Goal: Use online tool/utility: Use online tool/utility

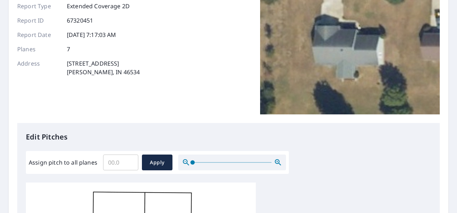
scroll to position [70, 0]
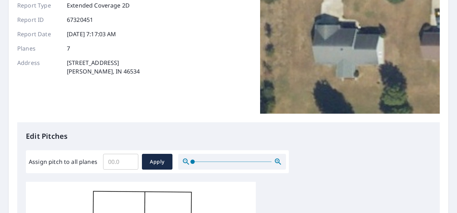
click at [118, 162] on input "Assign pitch to all planes" at bounding box center [120, 162] width 35 height 20
type input "5"
click at [148, 162] on span "Apply" at bounding box center [157, 162] width 19 height 9
type input "5"
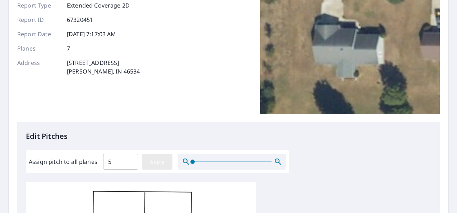
type input "5"
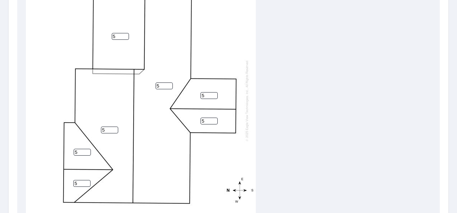
scroll to position [298, 0]
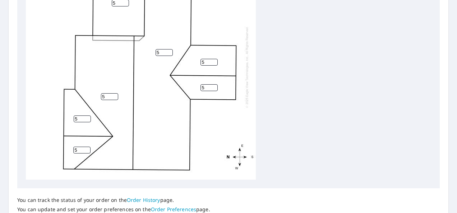
click at [205, 62] on input "5" at bounding box center [208, 62] width 17 height 7
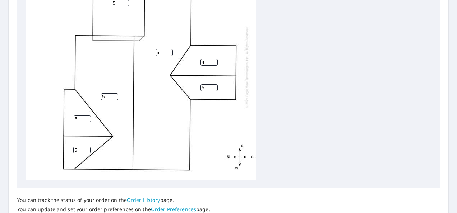
type input "4"
click at [202, 89] on input "5" at bounding box center [208, 87] width 17 height 7
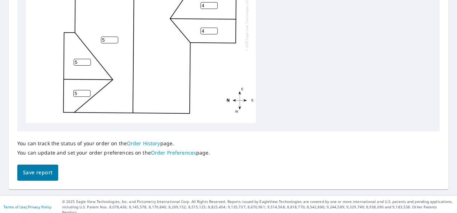
type input "4"
click at [46, 170] on span "Save report" at bounding box center [37, 172] width 29 height 9
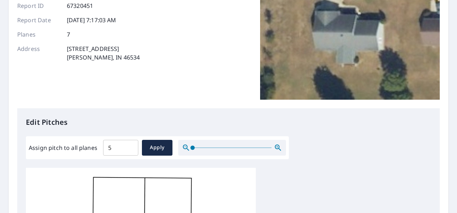
scroll to position [0, 0]
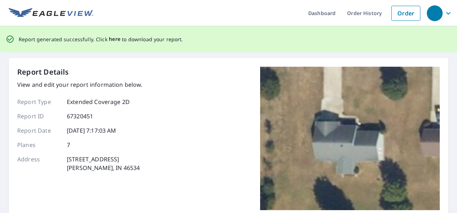
click at [112, 39] on span "here" at bounding box center [115, 39] width 12 height 9
